Goal: Information Seeking & Learning: Learn about a topic

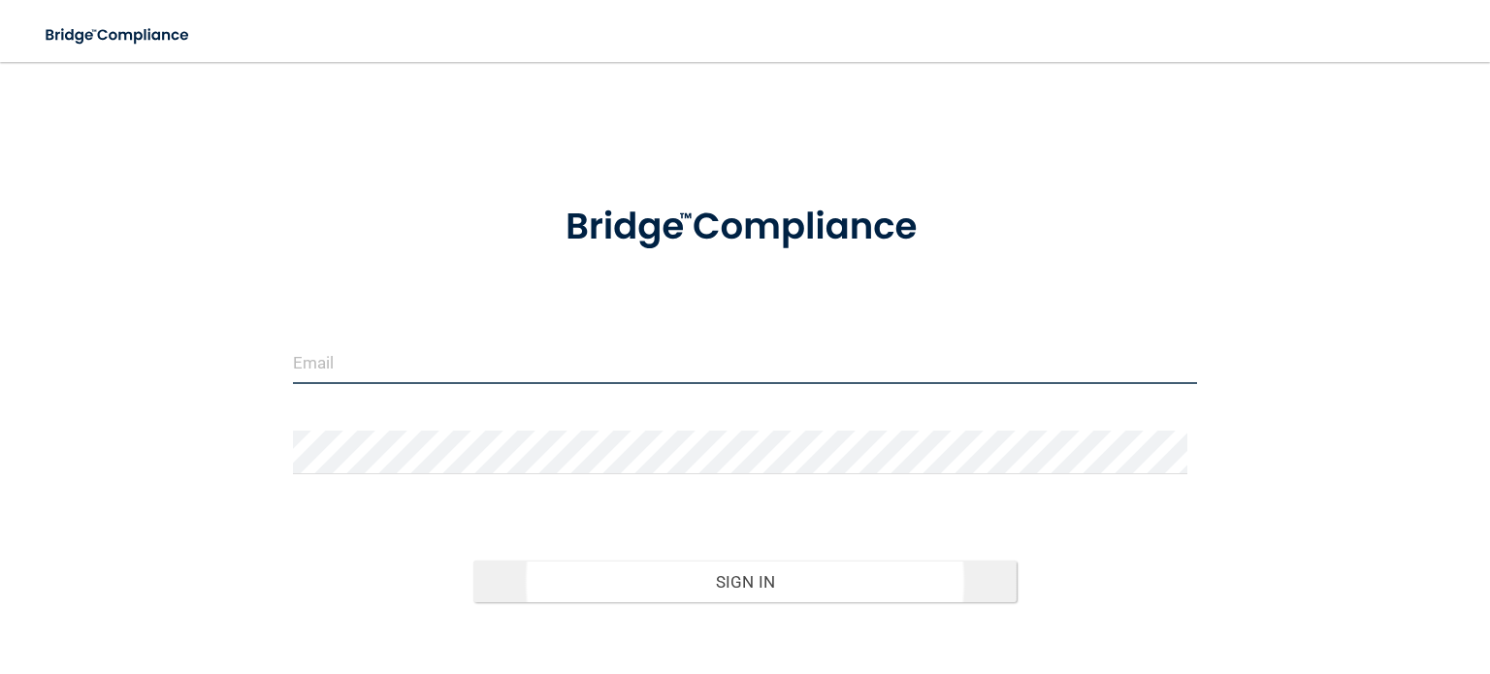
type input "[EMAIL_ADDRESS][DOMAIN_NAME]"
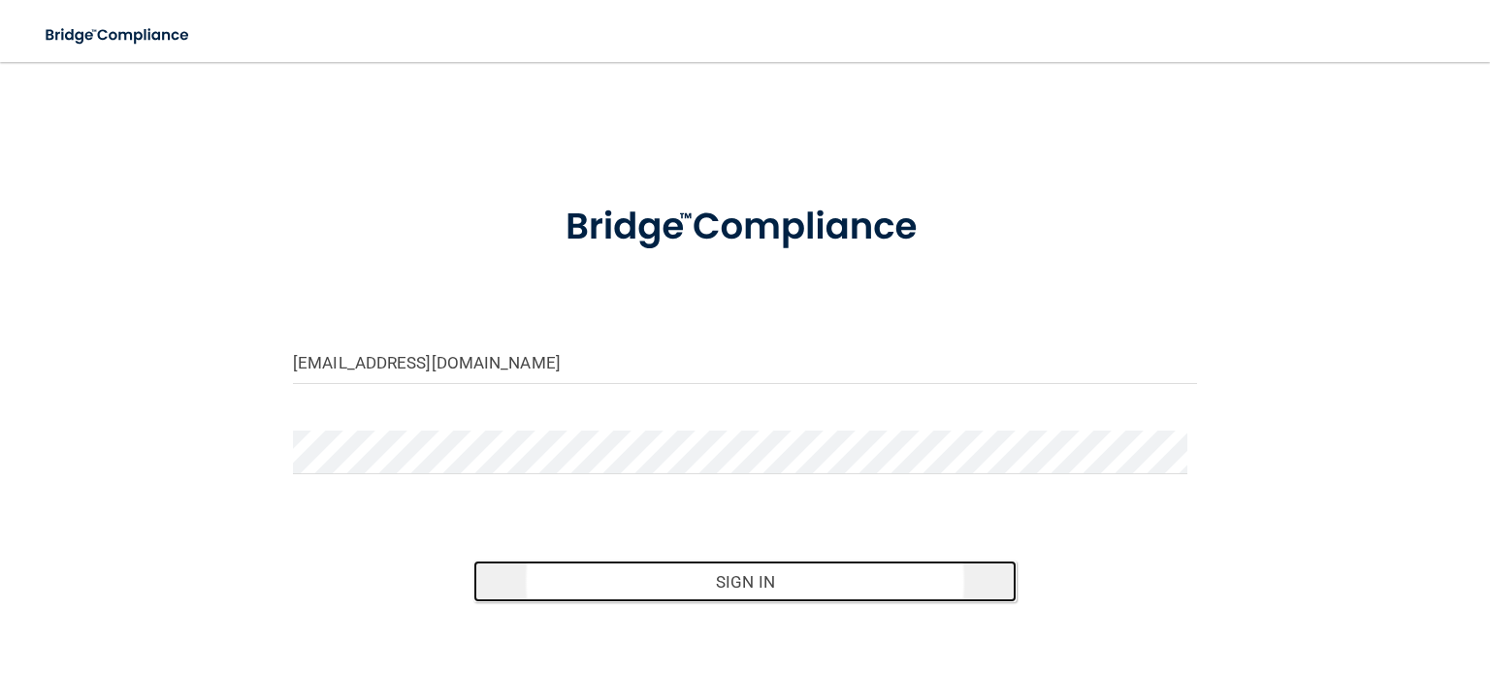
click at [849, 586] on button "Sign In" at bounding box center [745, 582] width 542 height 43
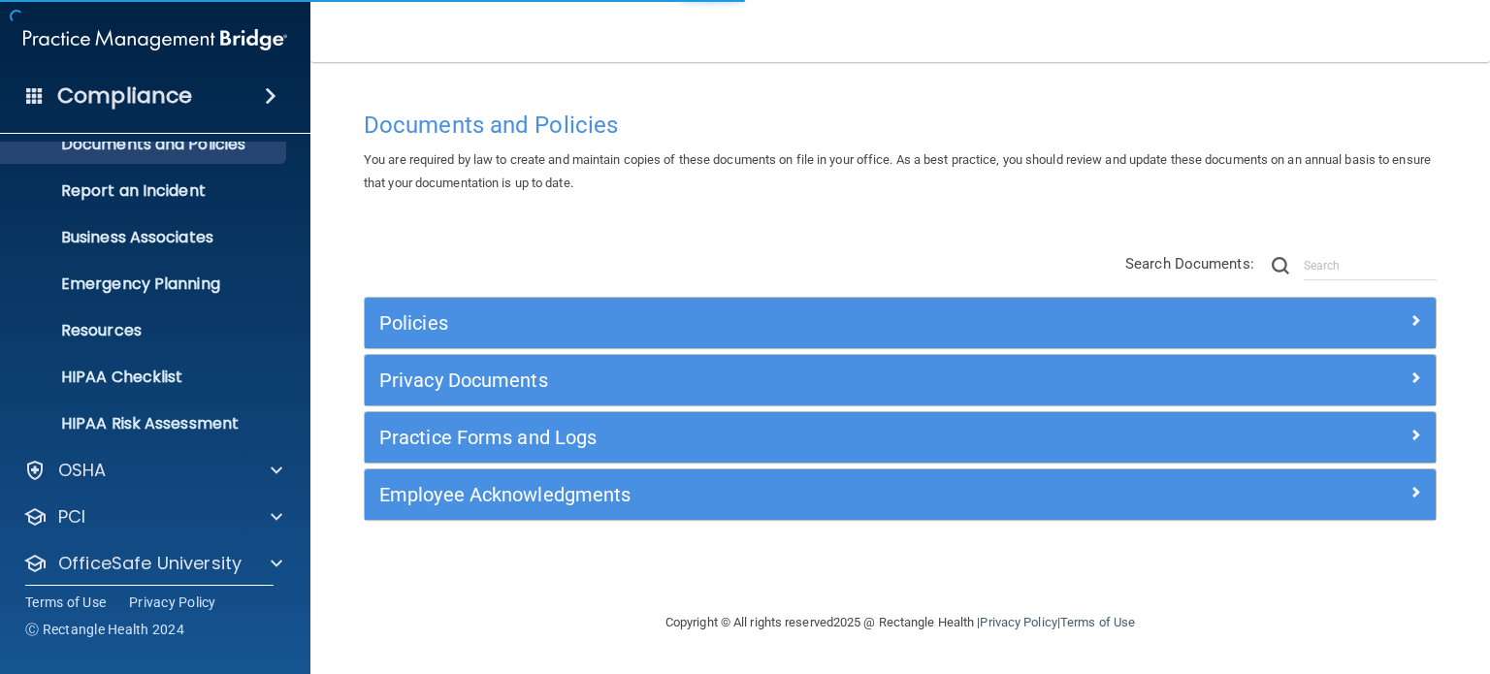
scroll to position [130, 0]
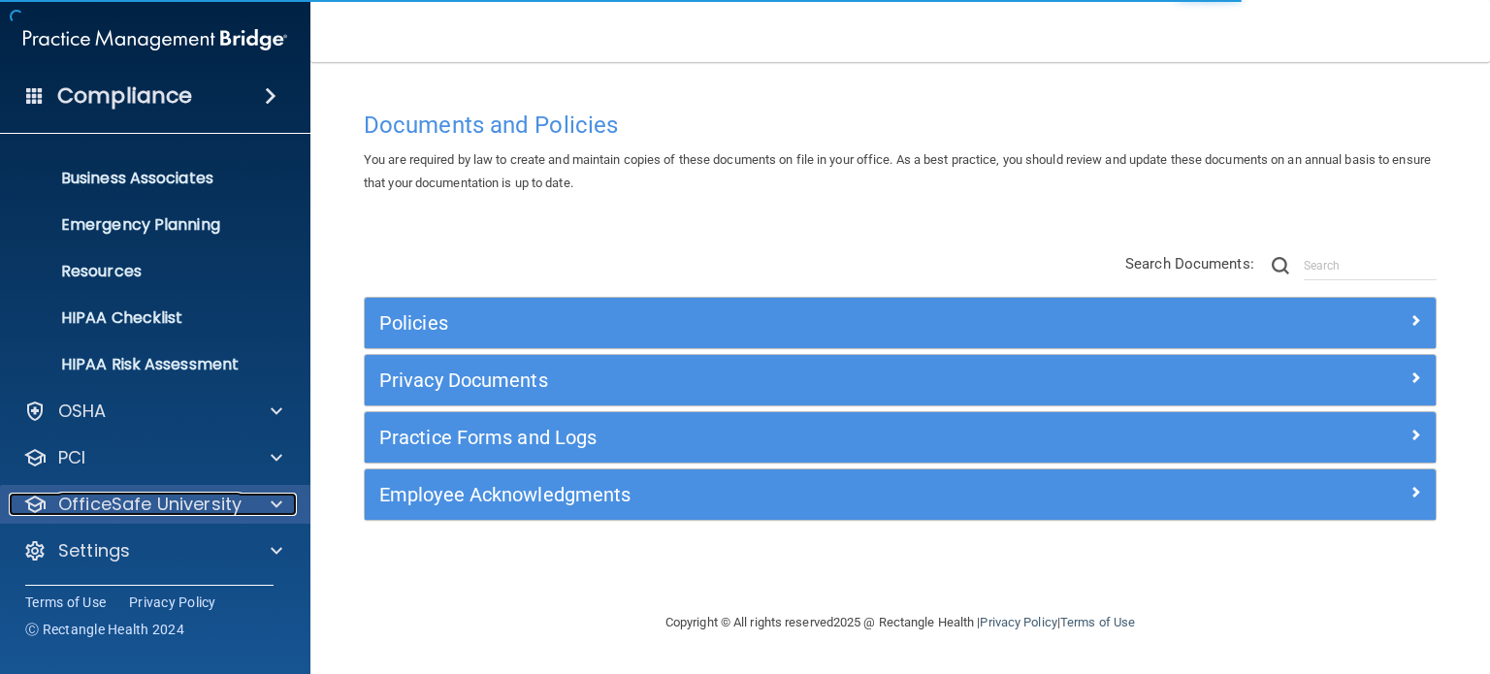
click at [167, 506] on p "OfficeSafe University" at bounding box center [149, 504] width 183 height 23
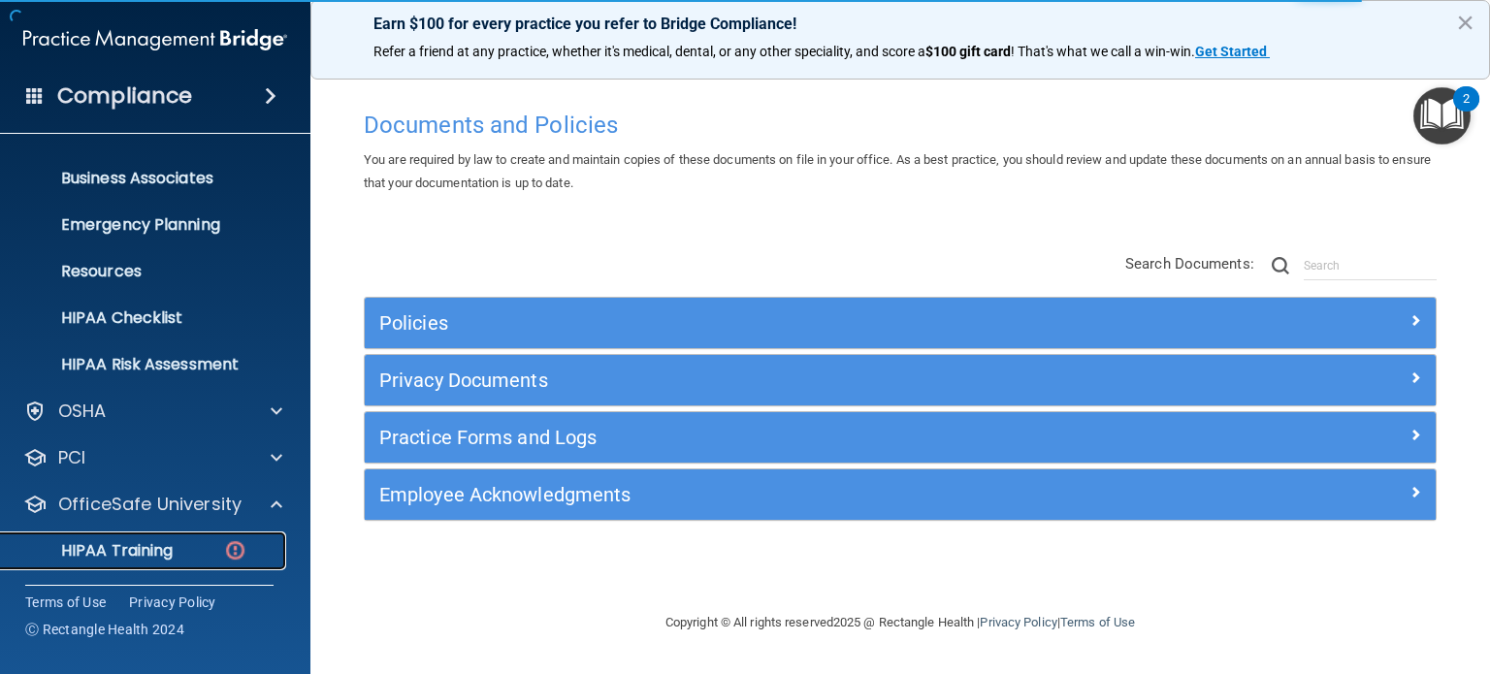
click at [66, 563] on link "HIPAA Training" at bounding box center [134, 551] width 306 height 39
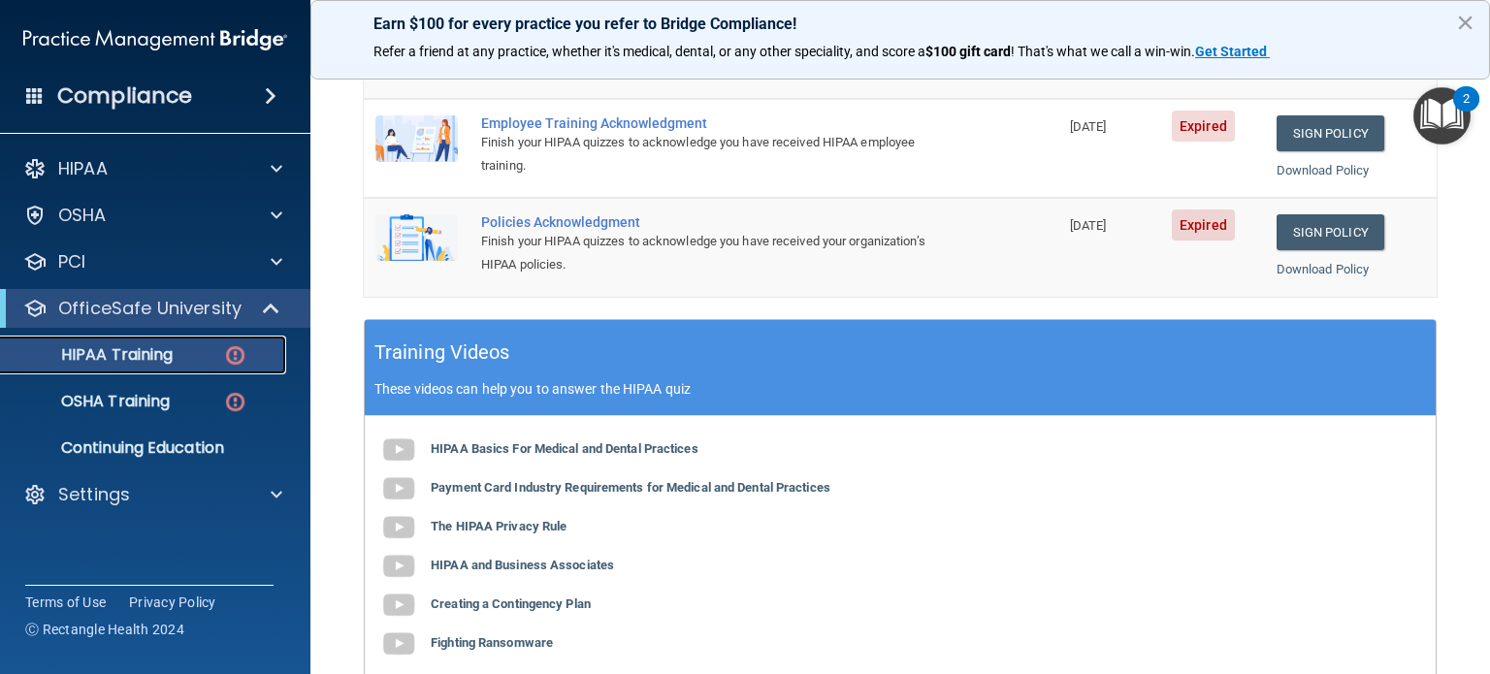
scroll to position [388, 0]
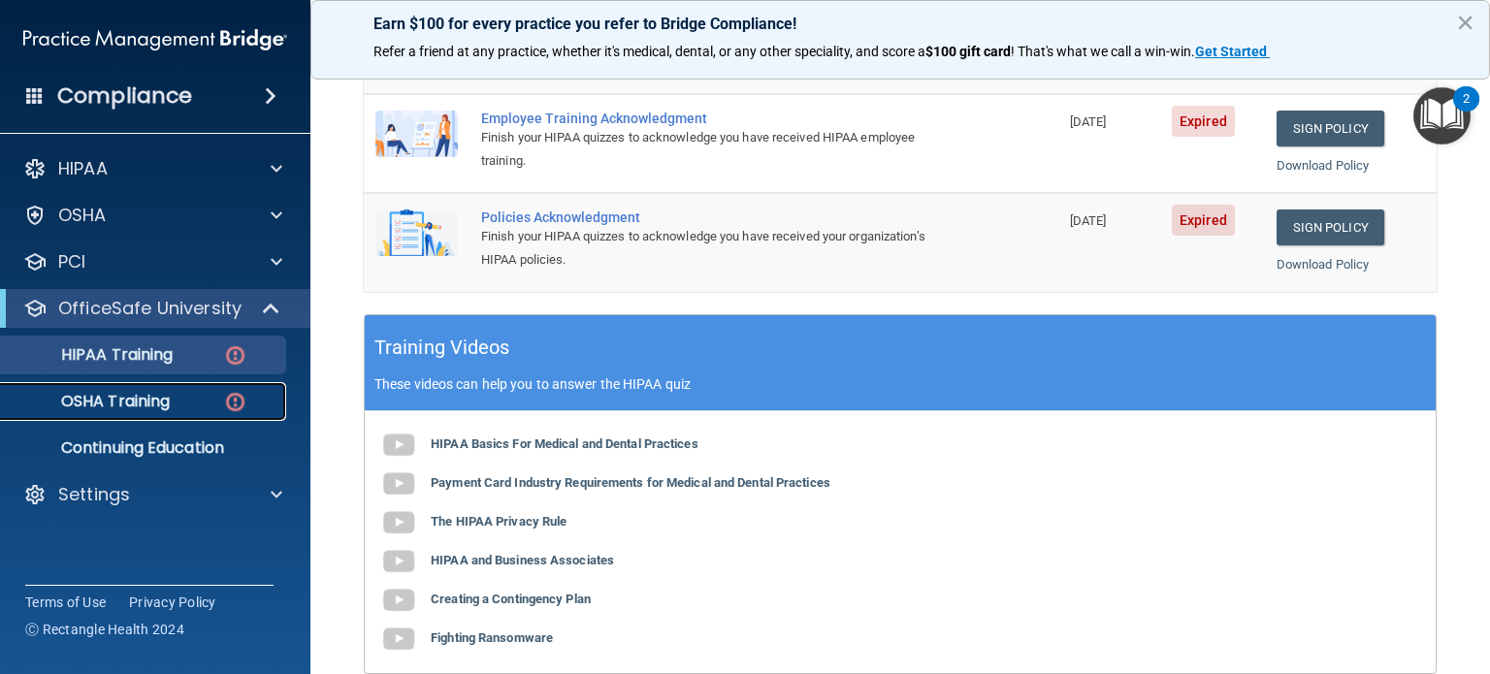
click at [105, 409] on p "OSHA Training" at bounding box center [91, 401] width 157 height 19
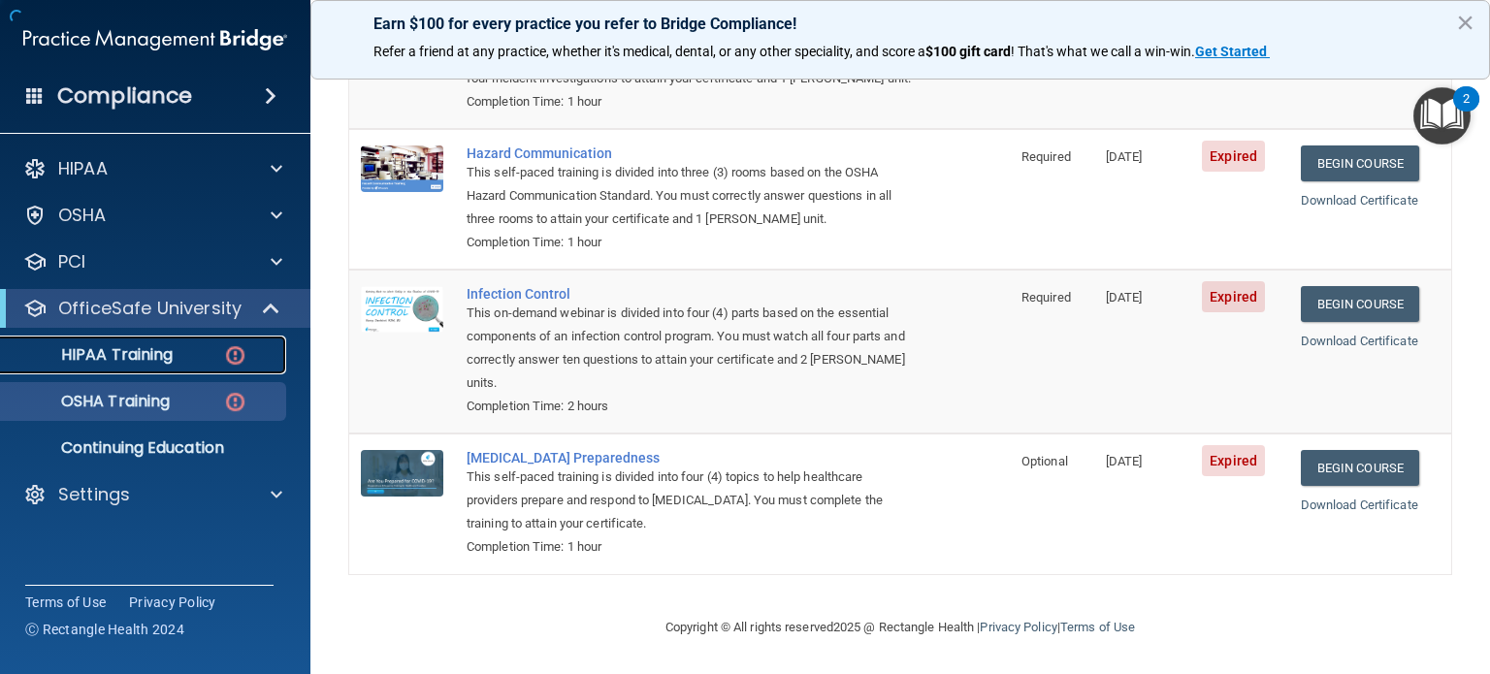
scroll to position [310, 0]
click at [147, 365] on p "HIPAA Training" at bounding box center [93, 354] width 160 height 19
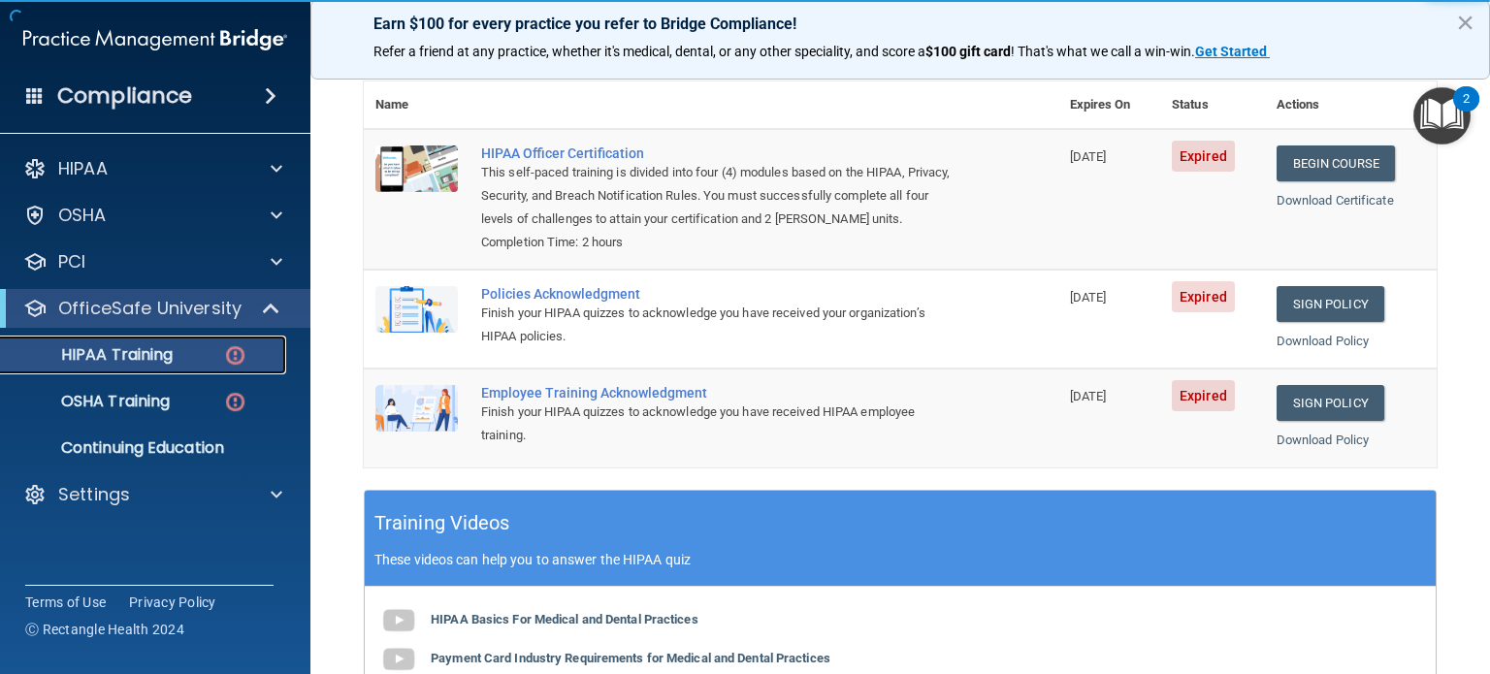
scroll to position [46, 0]
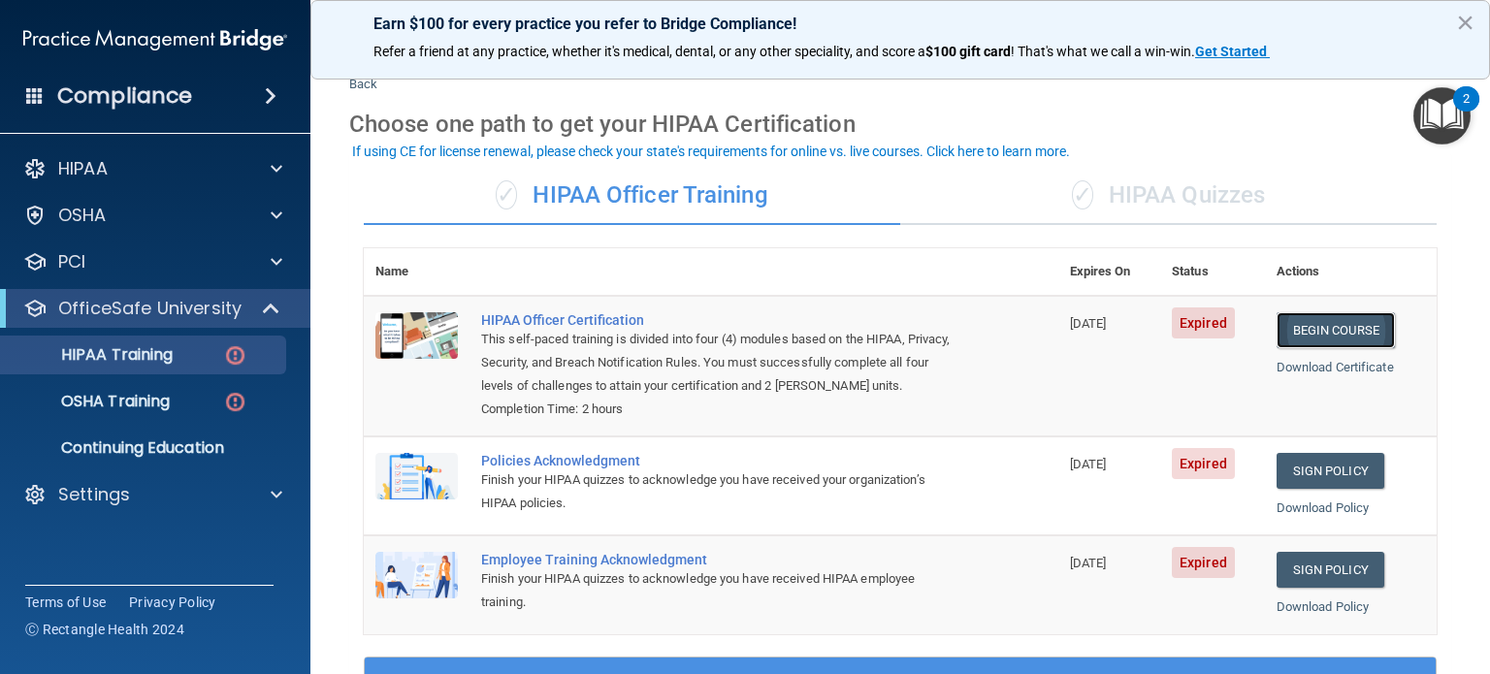
click at [1312, 328] on link "Begin Course" at bounding box center [1336, 330] width 118 height 36
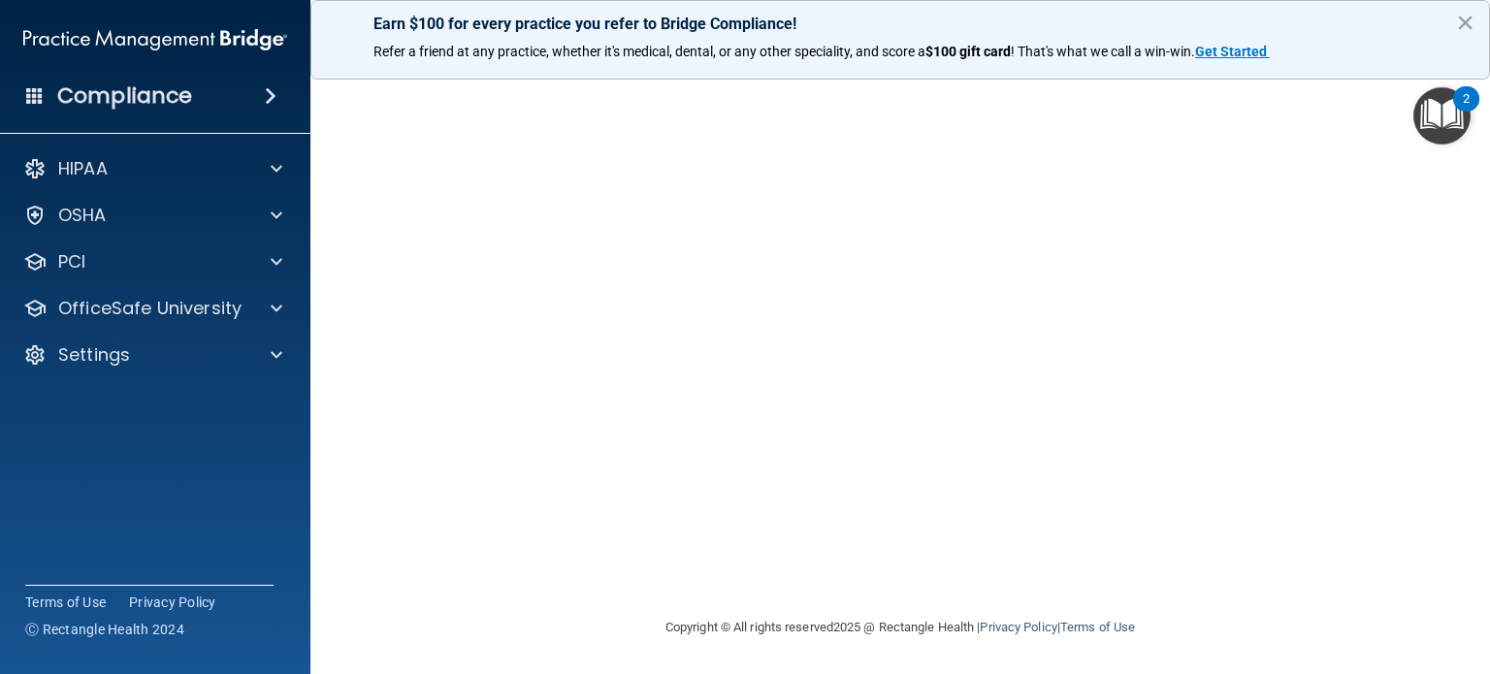
scroll to position [39, 0]
click at [1222, 591] on div "HIPAA Officer Certification This course doesn’t expire until [DATE]. Are you su…" at bounding box center [900, 263] width 1102 height 705
